Goal: Find specific page/section: Find specific page/section

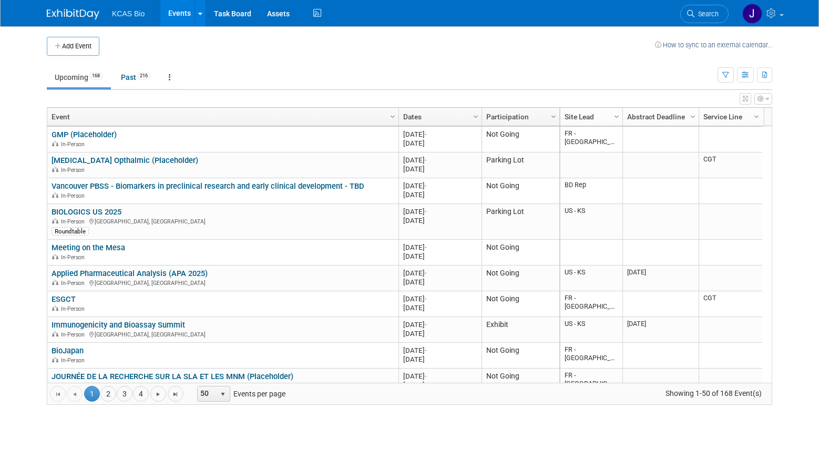
scroll to position [505, 0]
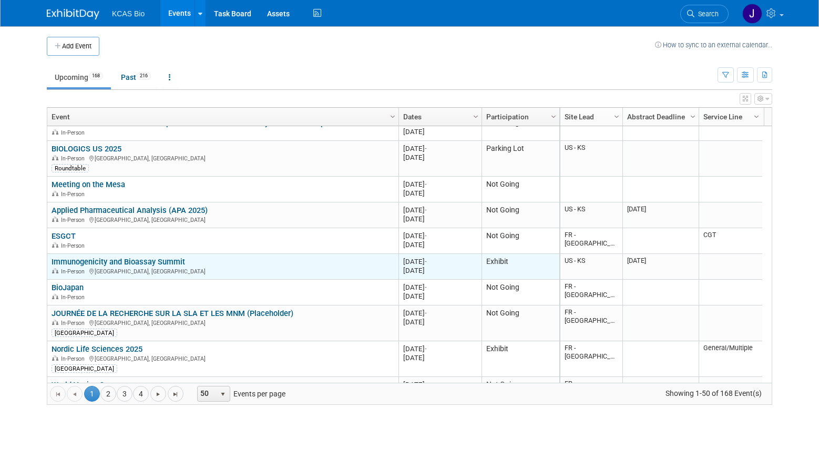
click at [167, 260] on link "Immunogenicity and Bioassay Summit" at bounding box center [119, 261] width 134 height 9
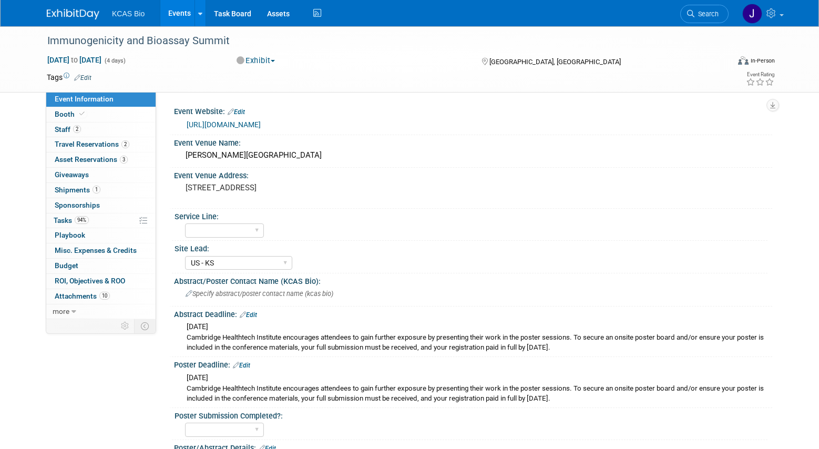
select select "US - KS"
click at [70, 129] on span "Staff 2" at bounding box center [68, 129] width 26 height 8
